Goal: Task Accomplishment & Management: Use online tool/utility

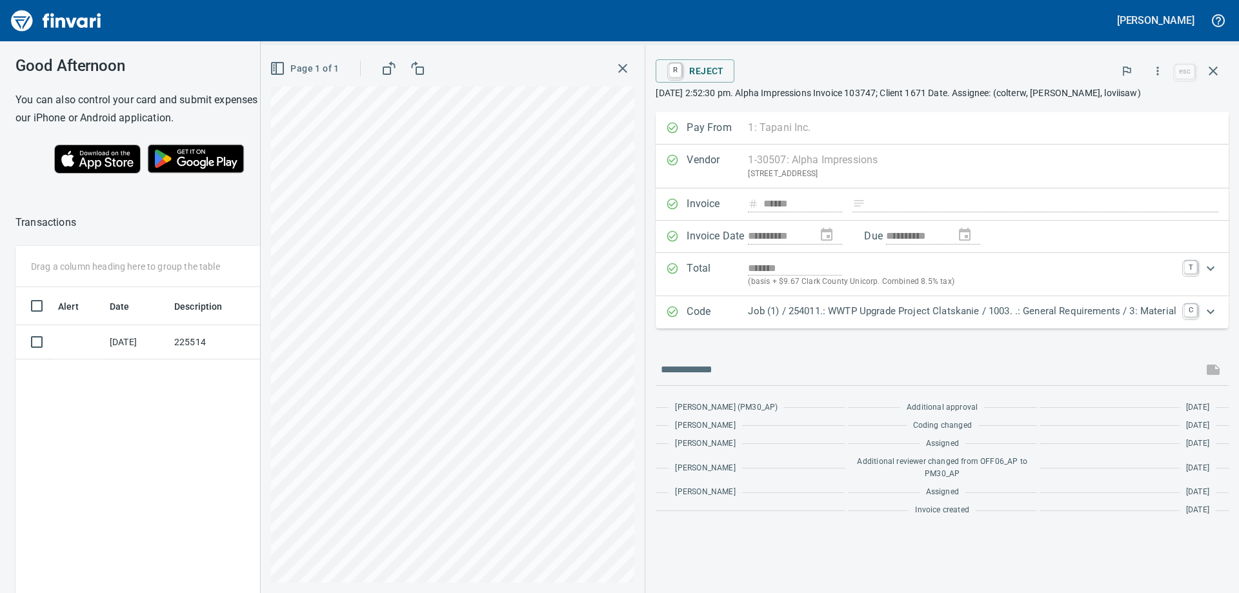
scroll to position [441, 866]
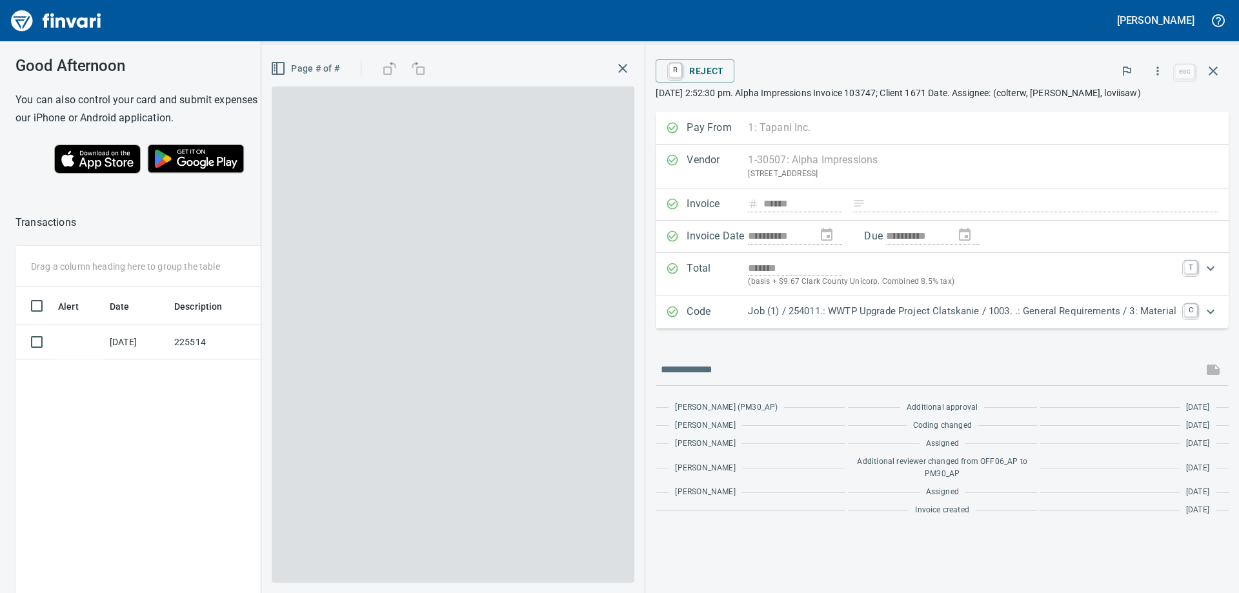
scroll to position [1, 1]
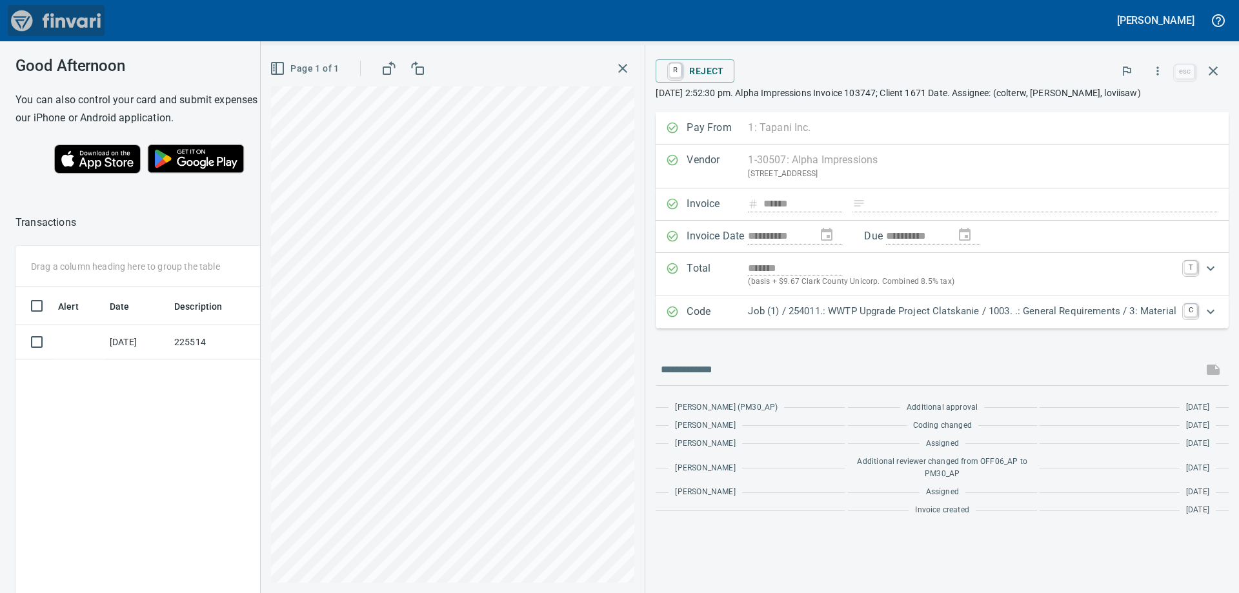
click at [76, 16] on img "Finvari" at bounding box center [56, 20] width 97 height 31
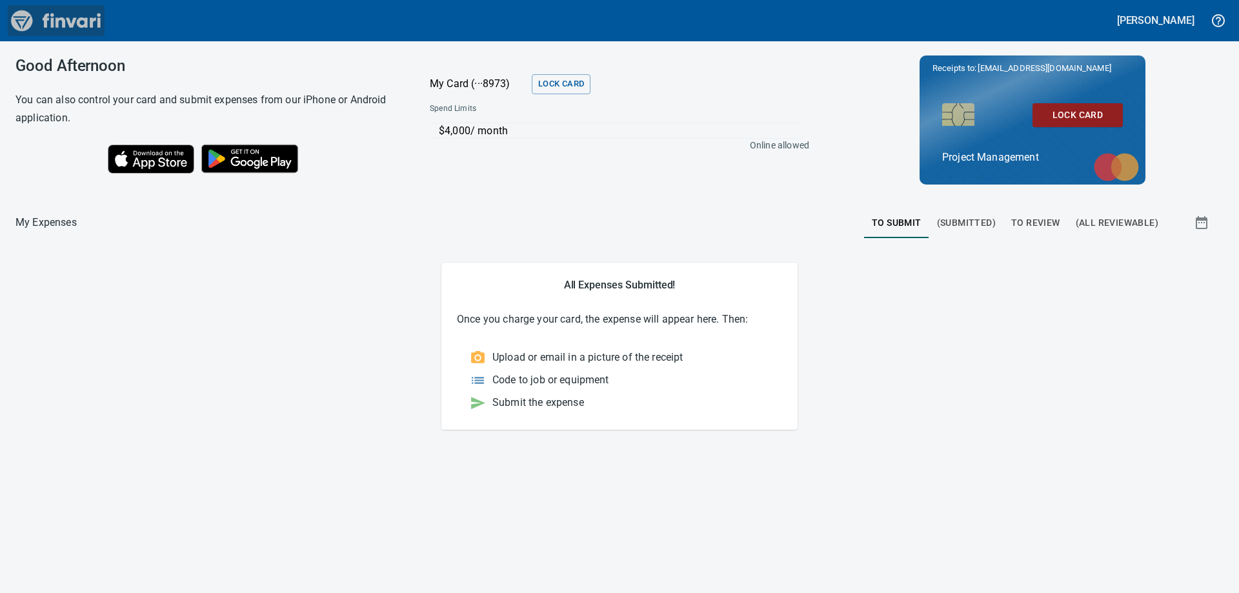
click at [76, 16] on img "Finvari" at bounding box center [56, 20] width 97 height 31
click at [968, 217] on span "(Submitted)" at bounding box center [966, 223] width 59 height 16
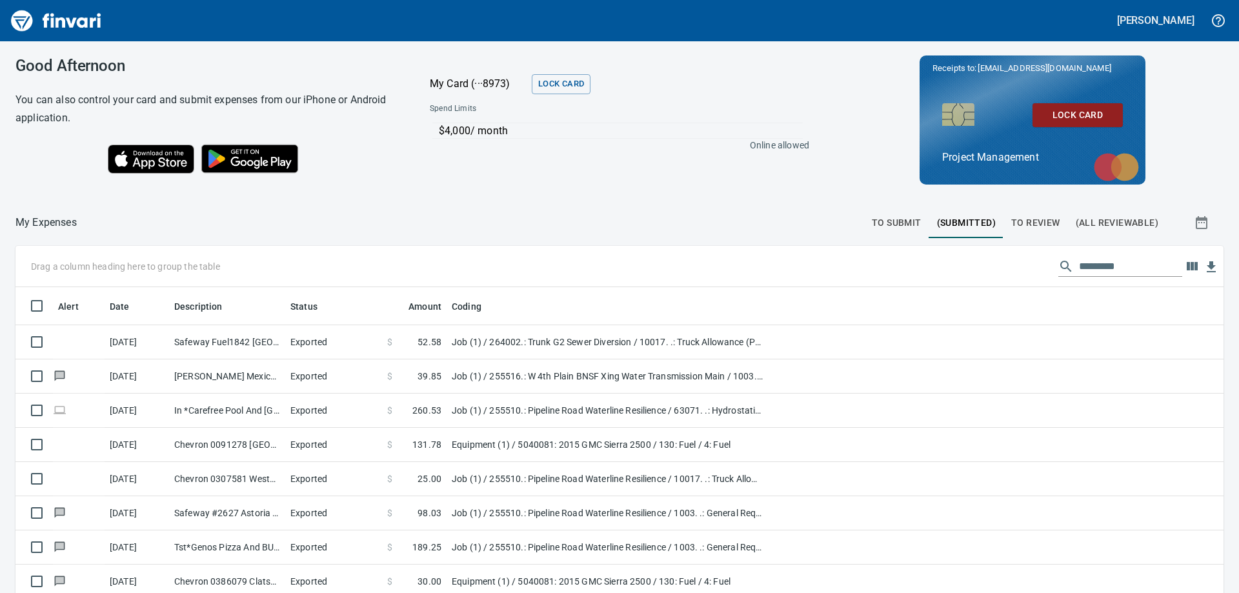
scroll to position [441, 1179]
click at [1046, 219] on span "To Review" at bounding box center [1035, 223] width 49 height 16
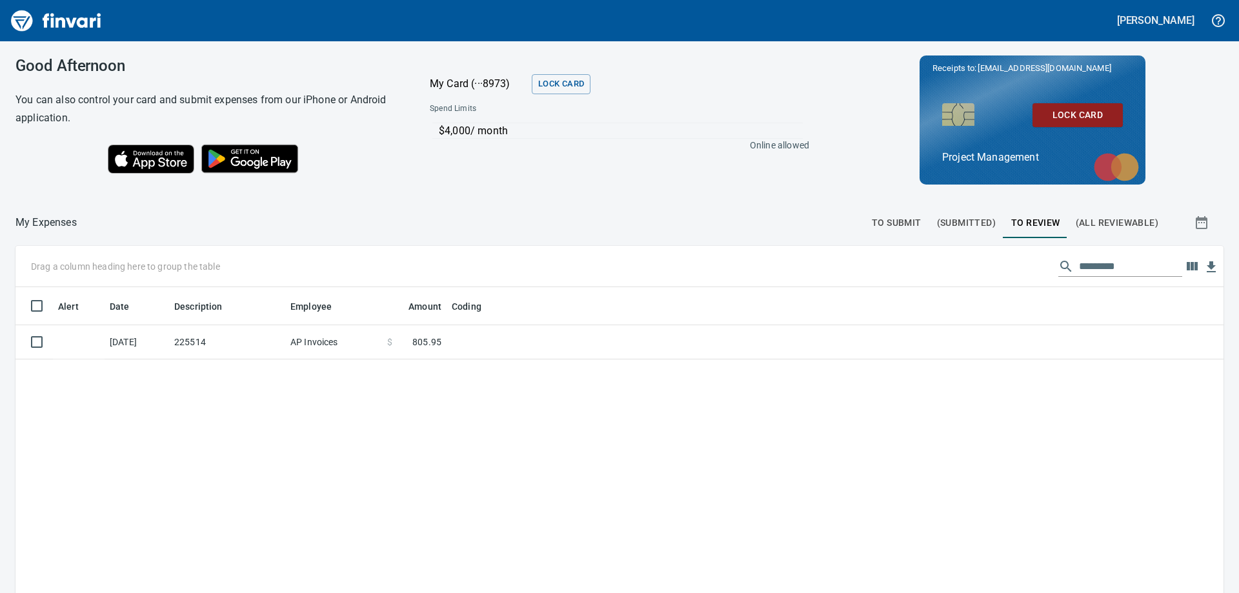
scroll to position [441, 1189]
click at [201, 339] on td "225514" at bounding box center [227, 342] width 116 height 34
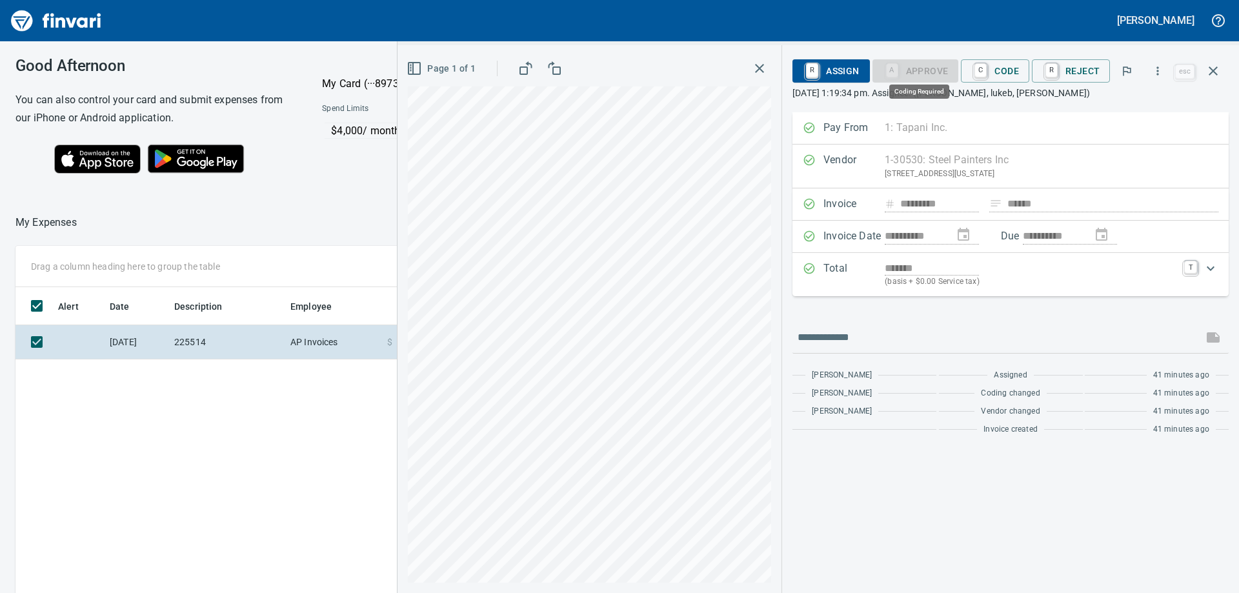
scroll to position [441, 866]
click at [1009, 70] on span "C Code" at bounding box center [995, 71] width 48 height 22
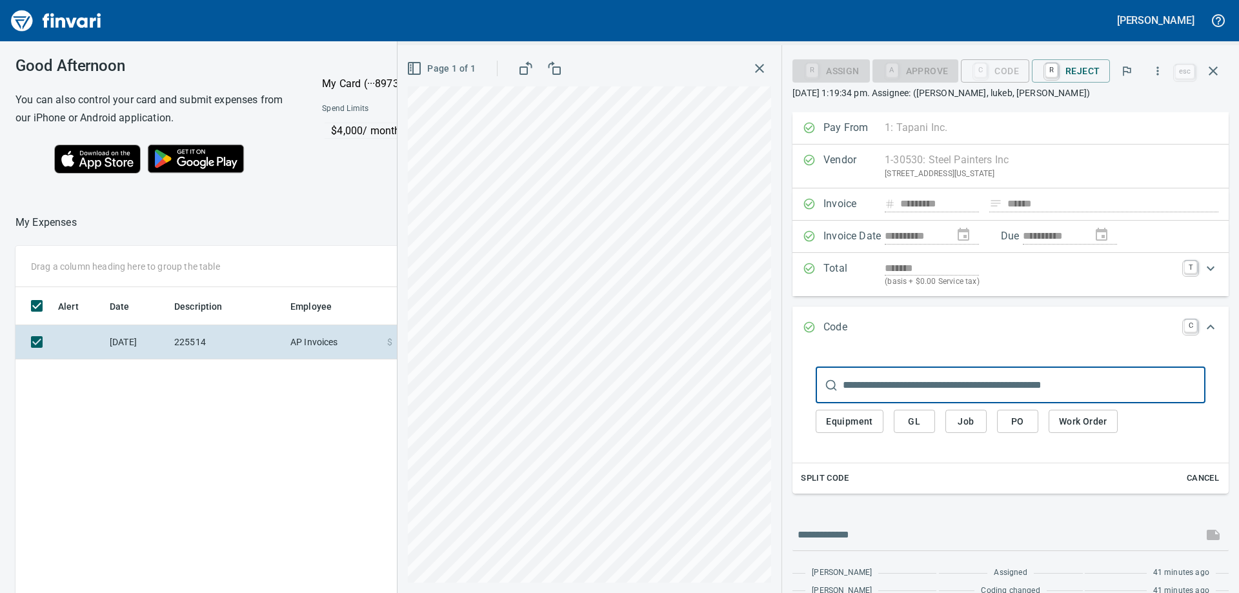
click at [965, 418] on span "Job" at bounding box center [966, 422] width 21 height 16
click at [944, 380] on input "text" at bounding box center [1024, 385] width 363 height 36
click at [970, 423] on span "Job" at bounding box center [966, 422] width 21 height 16
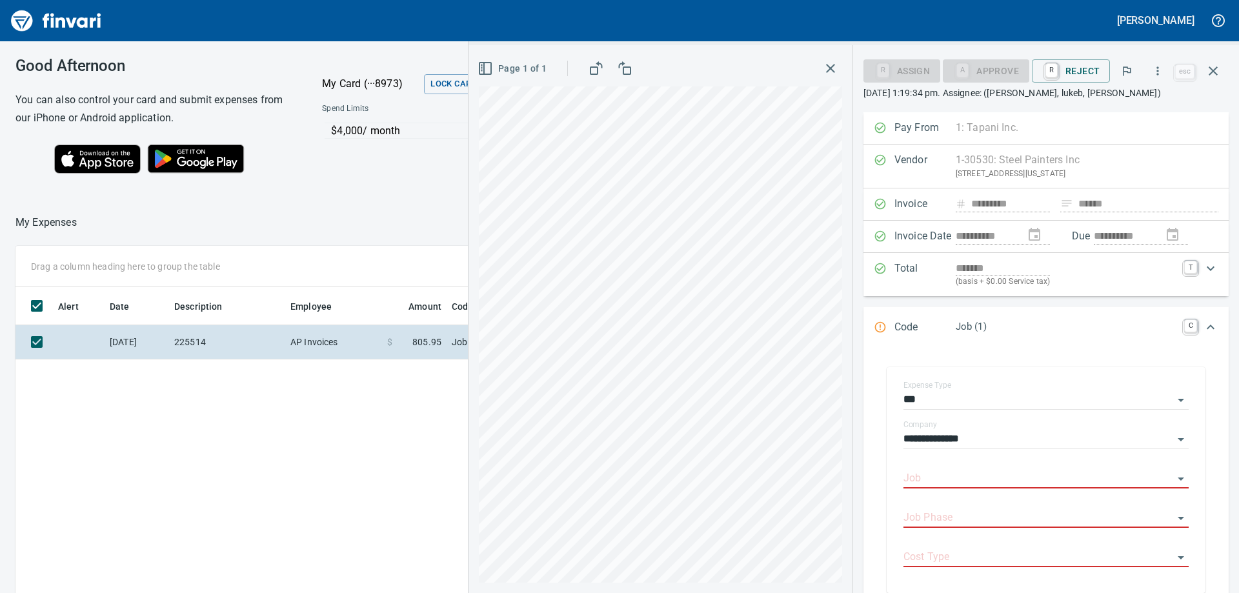
click at [953, 477] on input "Job" at bounding box center [1039, 479] width 270 height 18
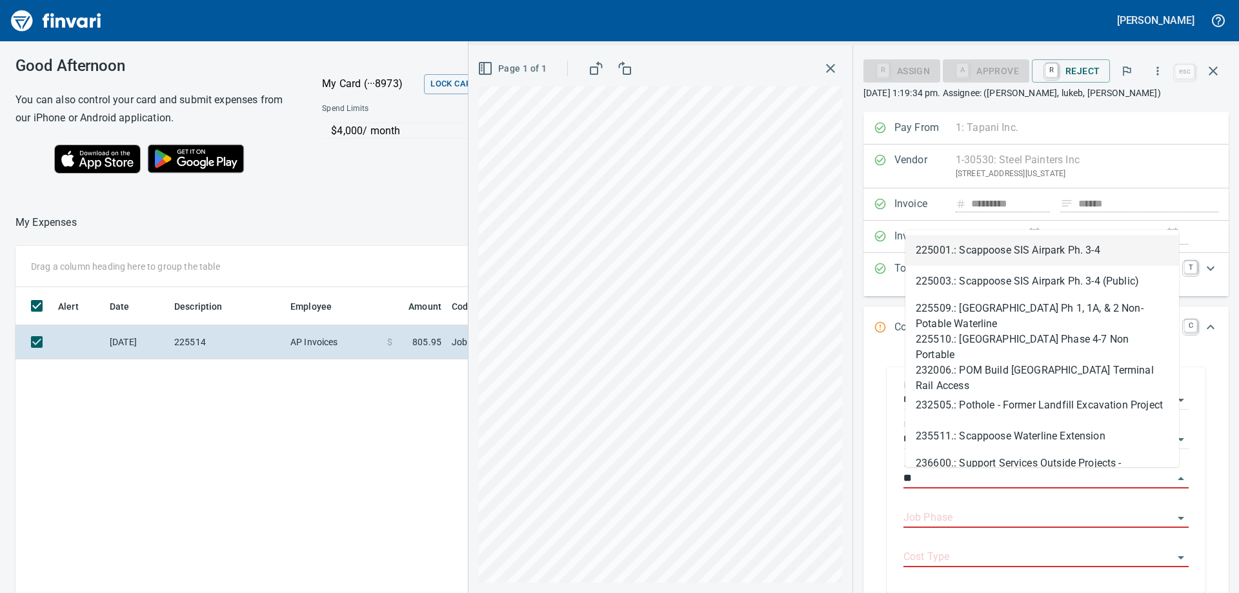
type input "*"
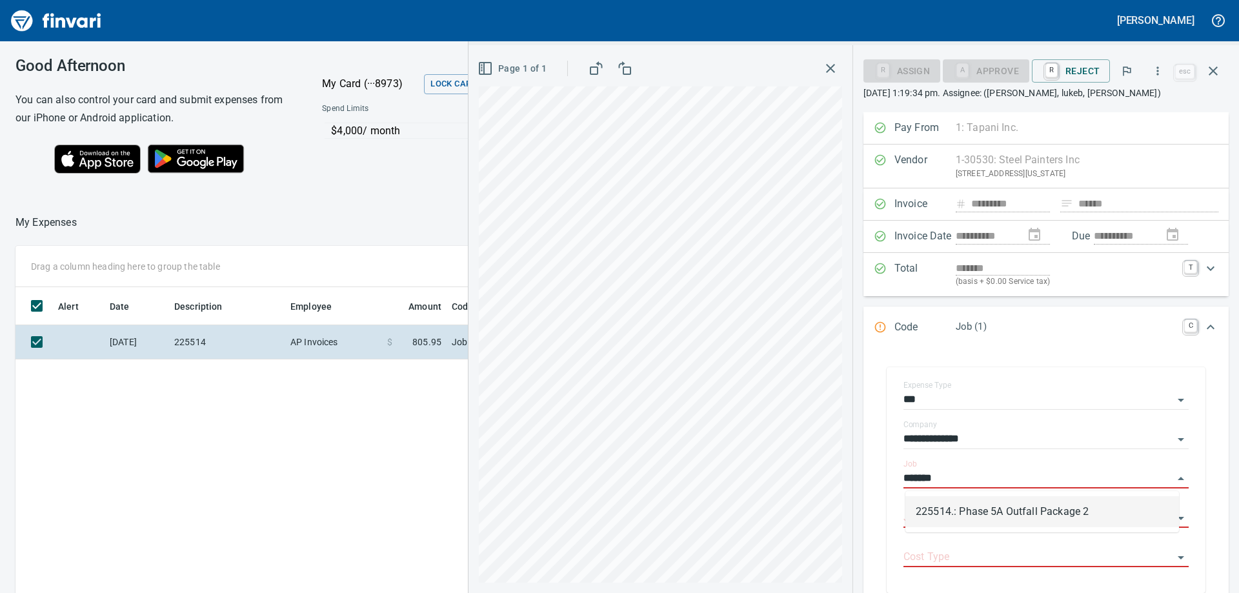
click at [980, 508] on li "225514.: Phase 5A Outfall Package 2" at bounding box center [1043, 511] width 274 height 31
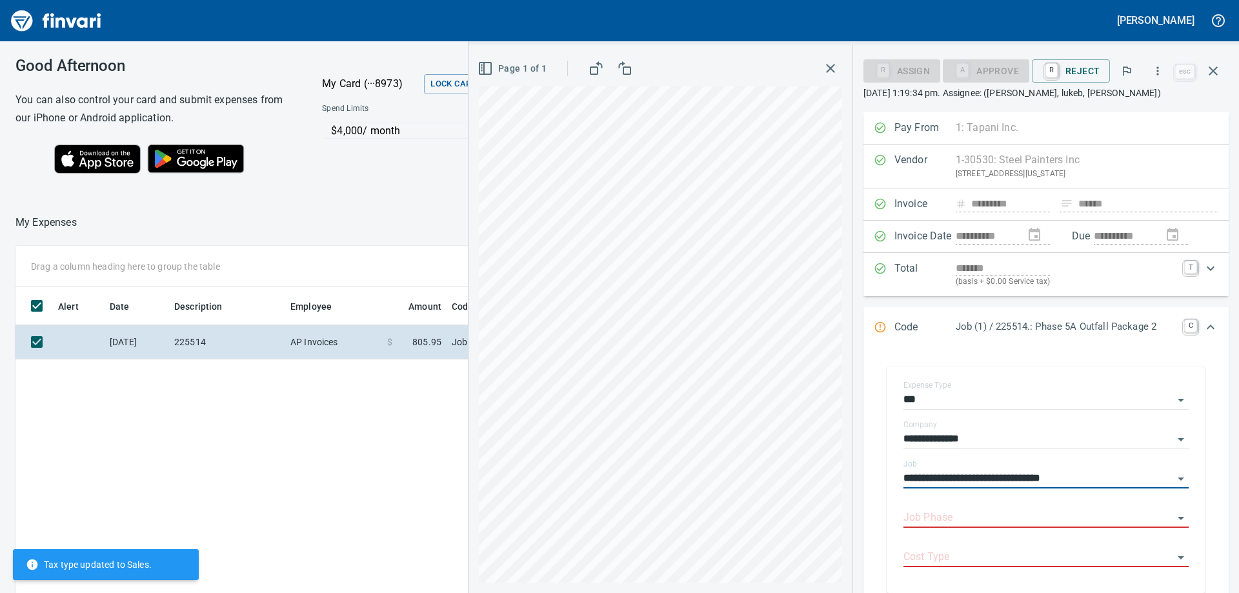
type input "**********"
click at [982, 518] on input "Job Phase" at bounding box center [1039, 518] width 270 height 18
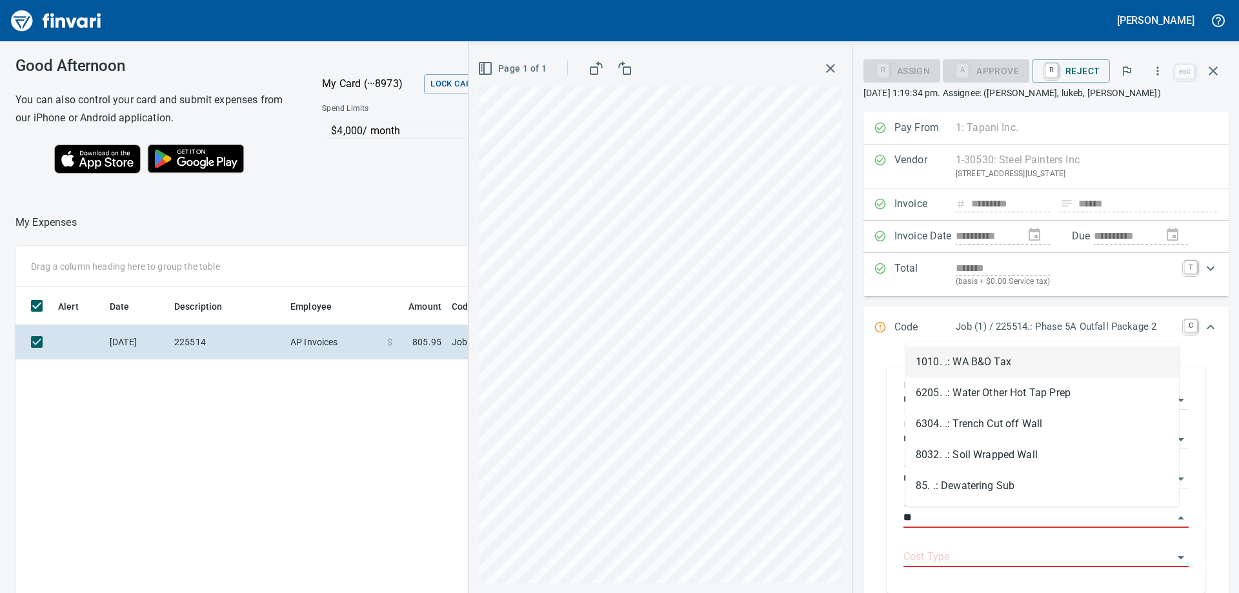
type input "*"
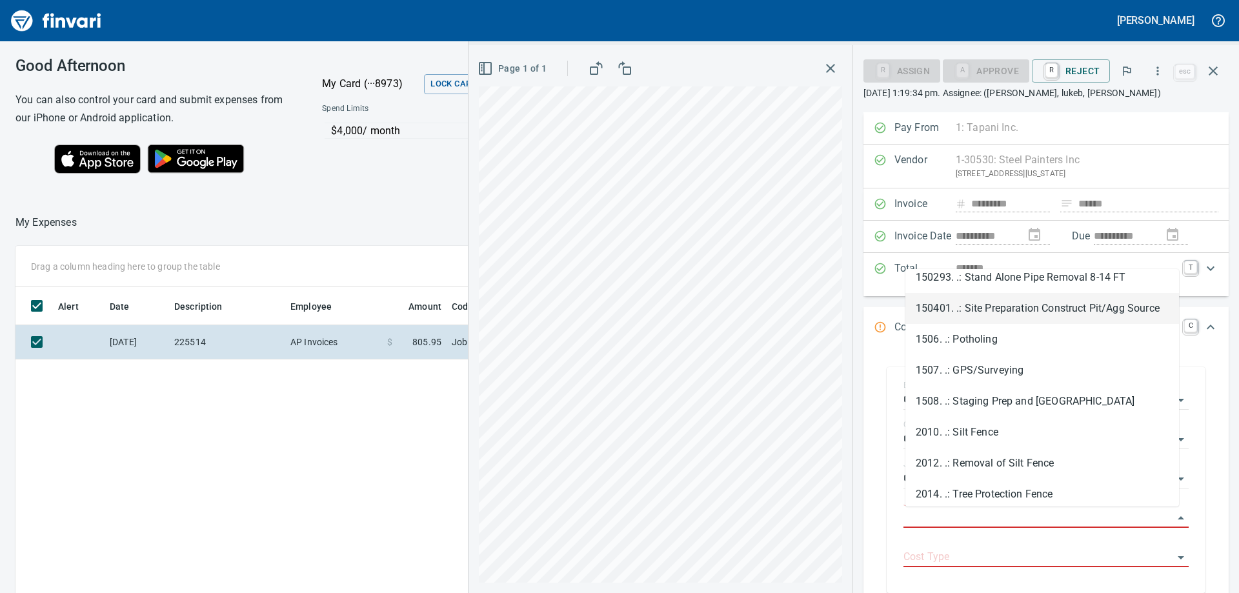
scroll to position [1936, 0]
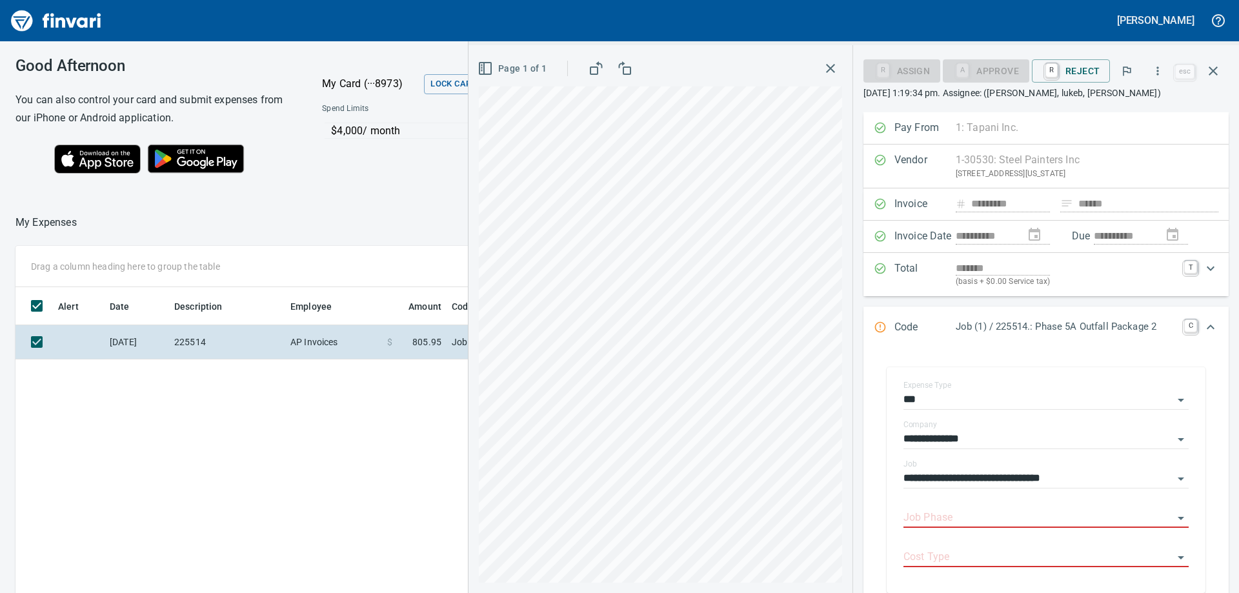
click at [938, 351] on div "**********" at bounding box center [1046, 482] width 365 height 267
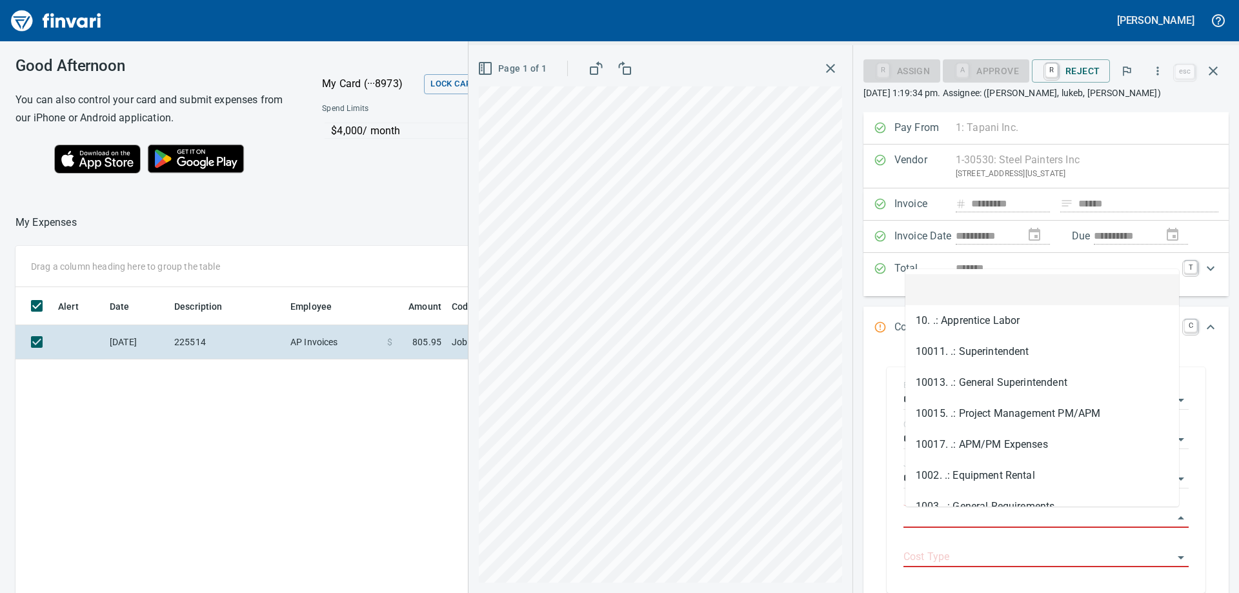
scroll to position [441, 866]
click at [987, 516] on input "Job Phase" at bounding box center [1039, 518] width 270 height 18
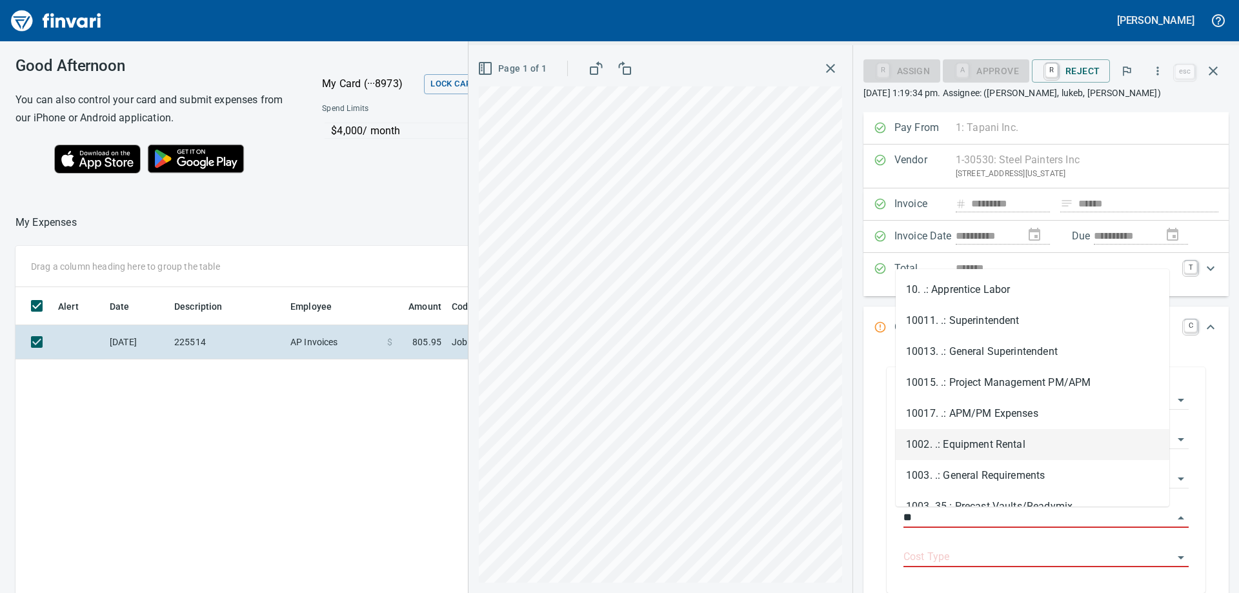
type input "*"
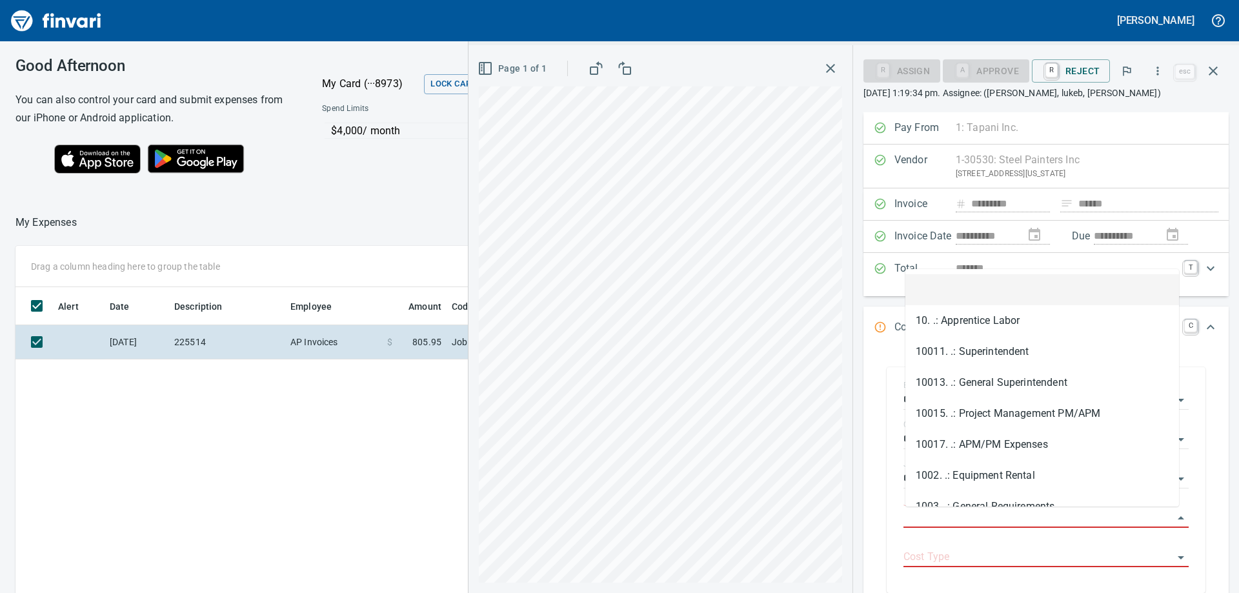
click at [942, 511] on input "Job Phase" at bounding box center [1039, 518] width 270 height 18
click at [952, 514] on input "Job Phase" at bounding box center [1039, 518] width 270 height 18
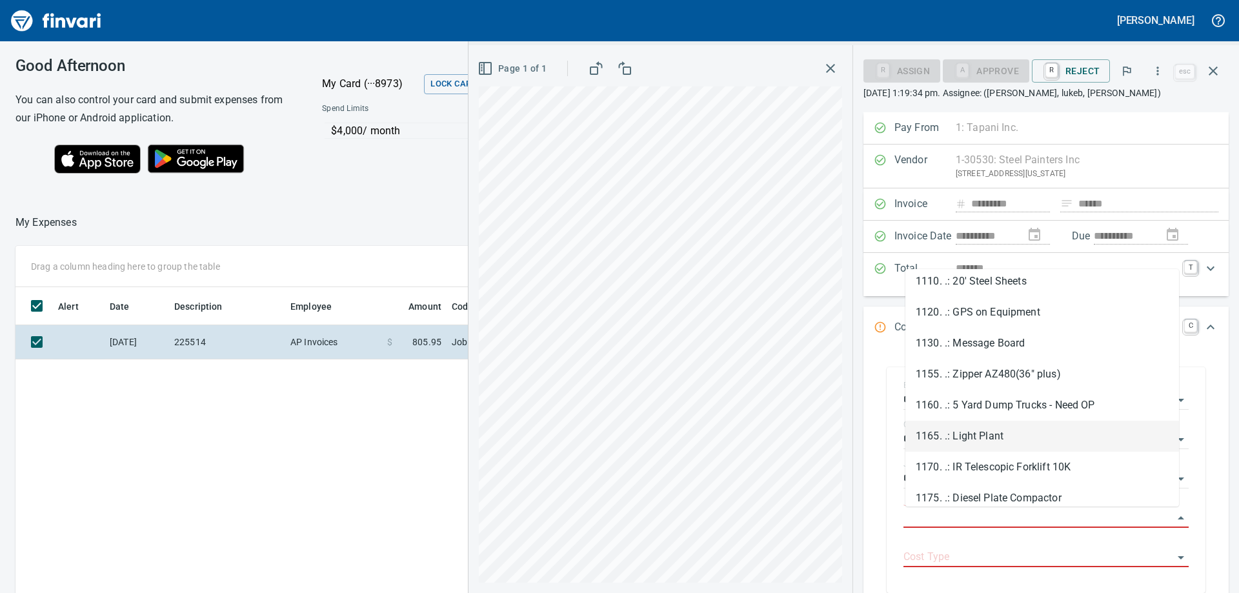
scroll to position [775, 0]
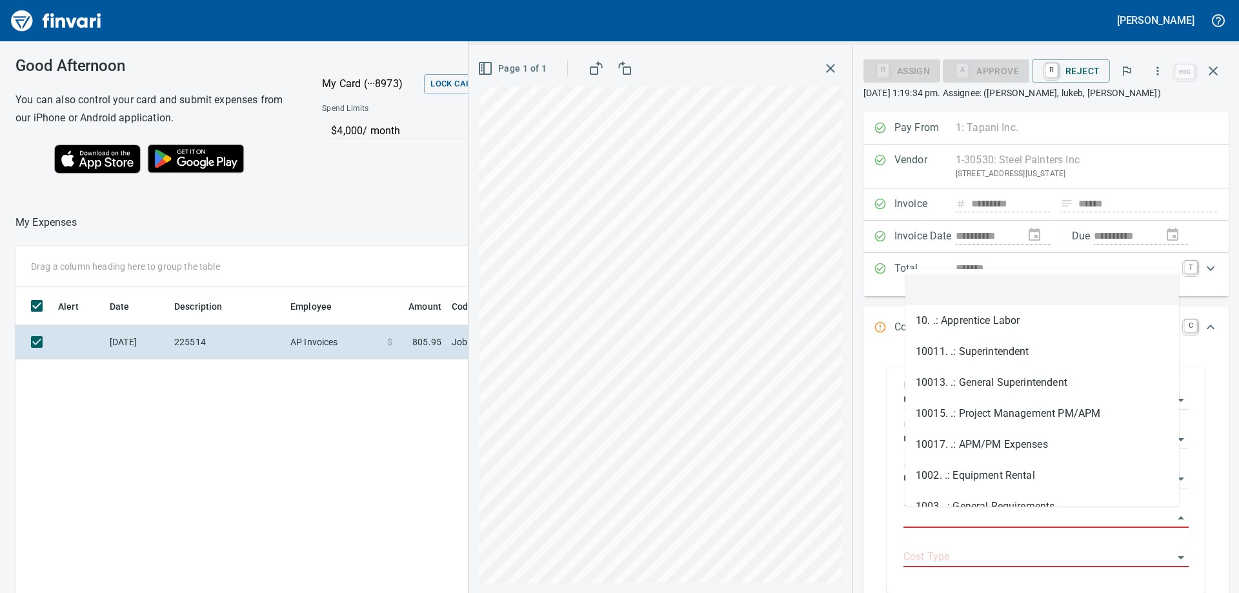
click at [959, 514] on input "Job Phase" at bounding box center [1039, 518] width 270 height 18
type input "*"
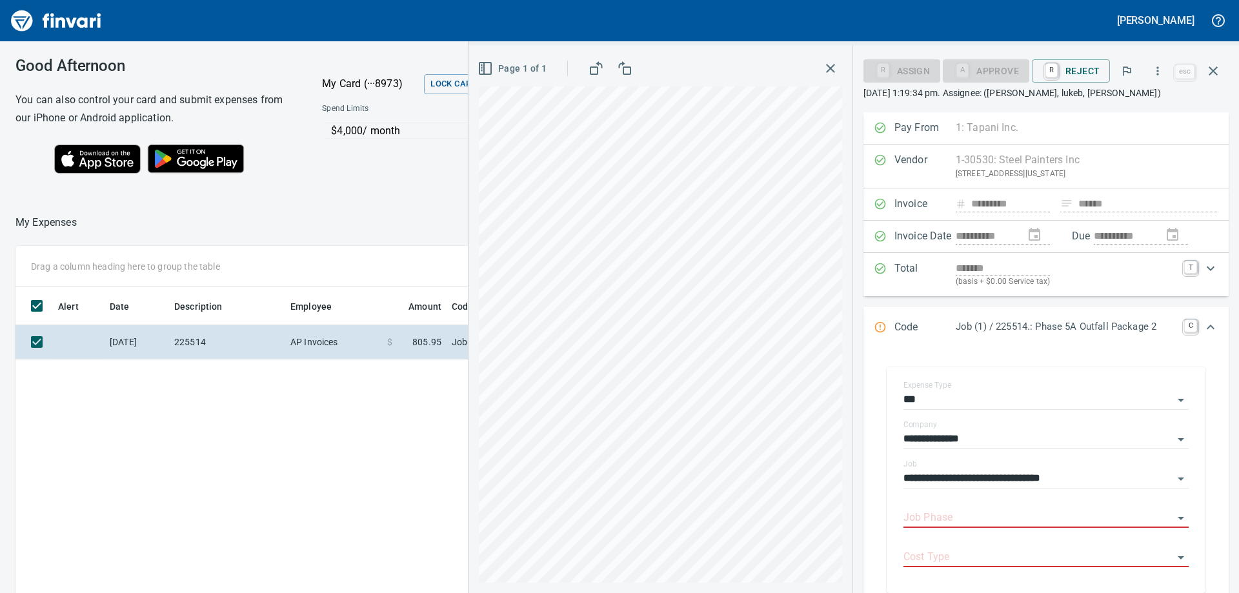
click at [924, 514] on input "Job Phase" at bounding box center [1039, 518] width 270 height 18
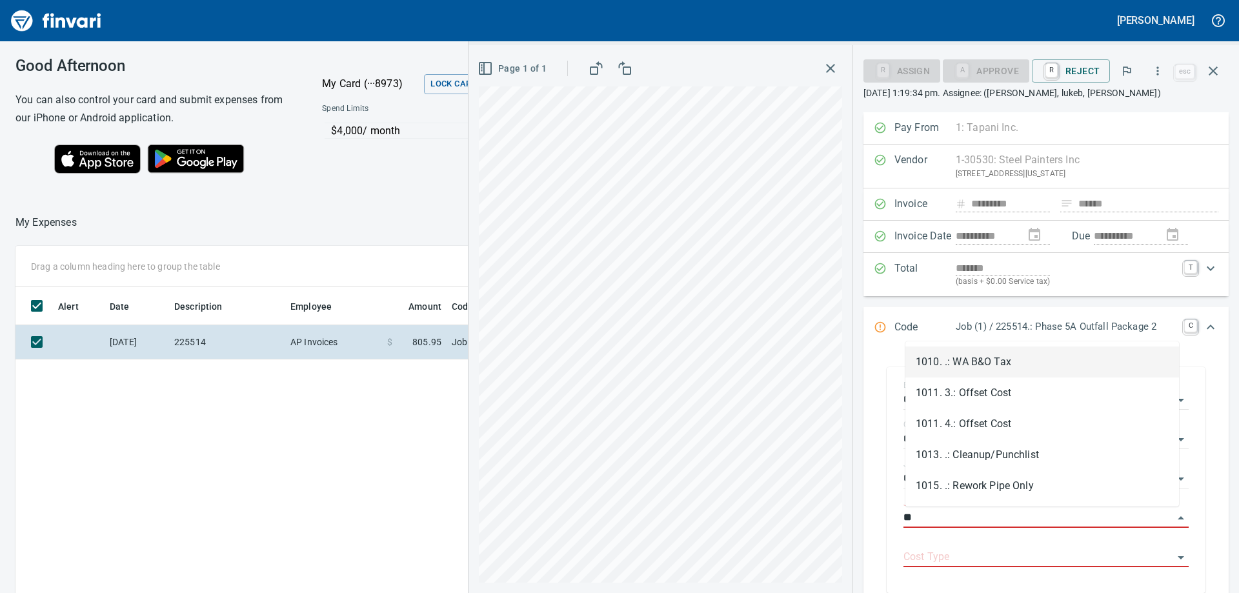
type input "*"
